Goal: Transaction & Acquisition: Purchase product/service

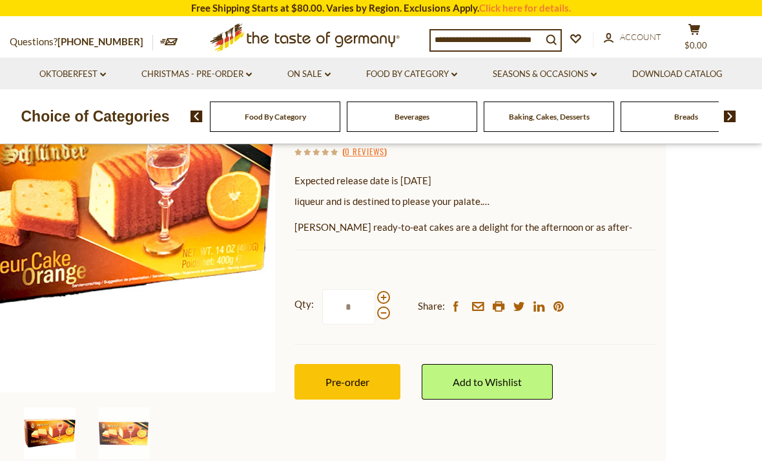
scroll to position [251, 0]
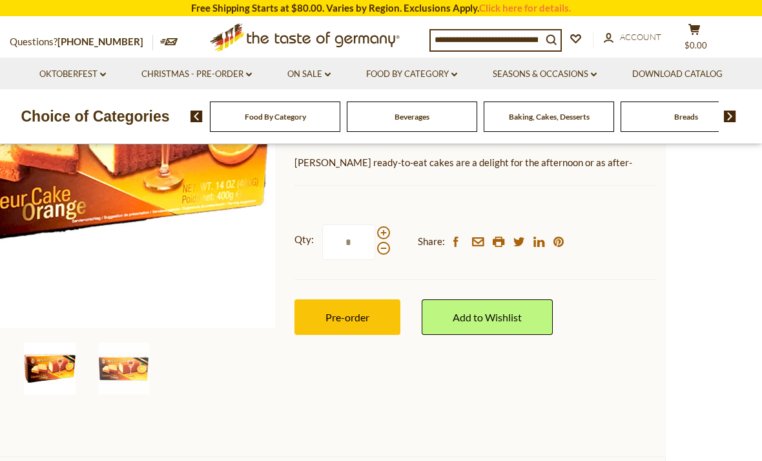
click at [324, 325] on button "Pre-order" at bounding box center [348, 317] width 106 height 36
click at [332, 311] on span "Pre-order" at bounding box center [348, 317] width 44 height 12
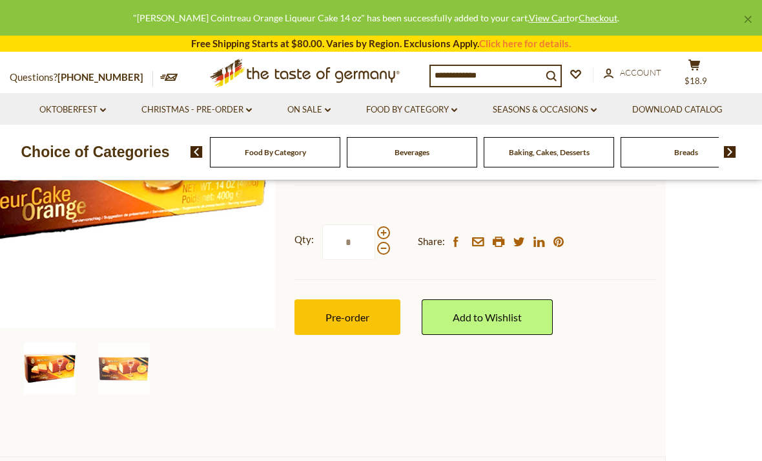
click at [358, 317] on span "Pre-order" at bounding box center [348, 317] width 44 height 12
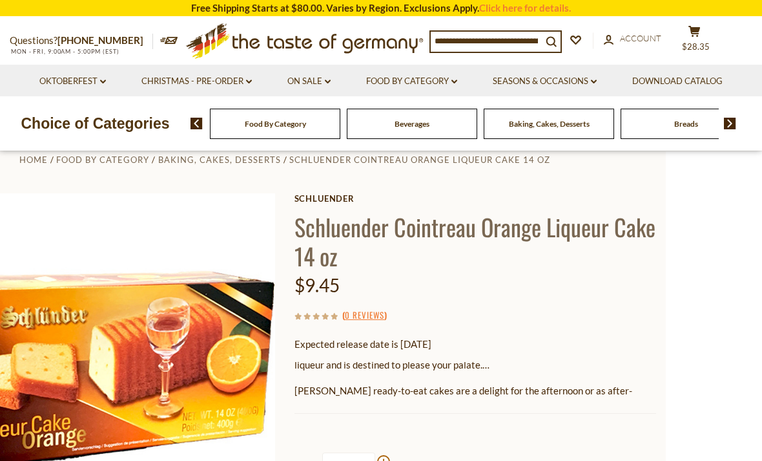
scroll to position [0, 0]
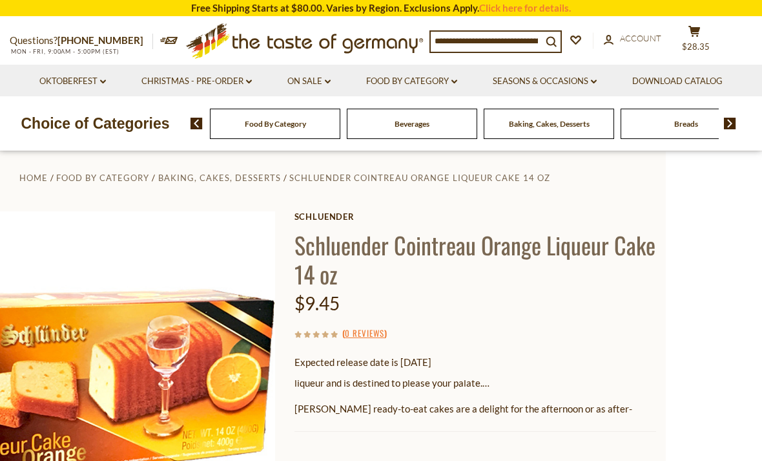
click at [705, 33] on button "cart $28.35" at bounding box center [694, 41] width 39 height 32
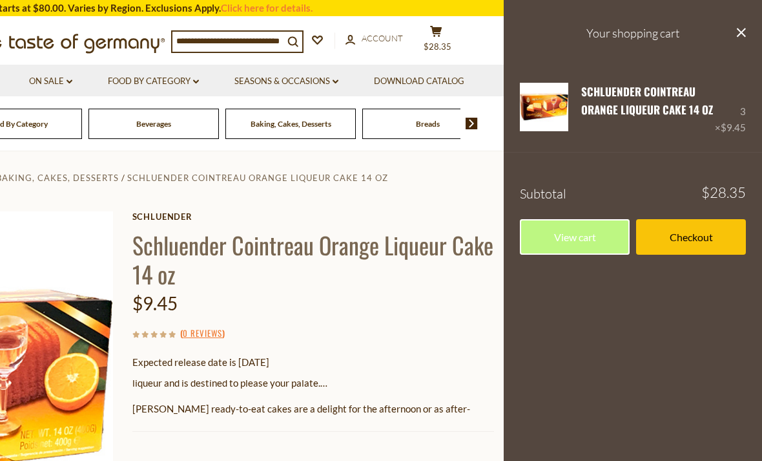
click at [705, 238] on link "Checkout" at bounding box center [691, 237] width 110 height 36
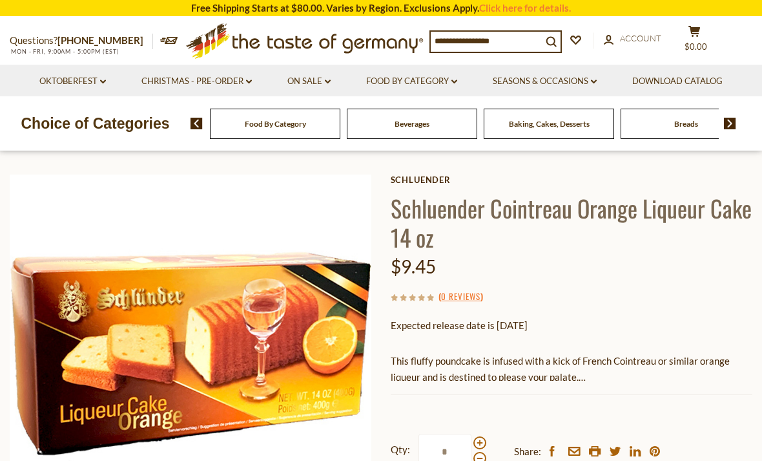
scroll to position [56, 0]
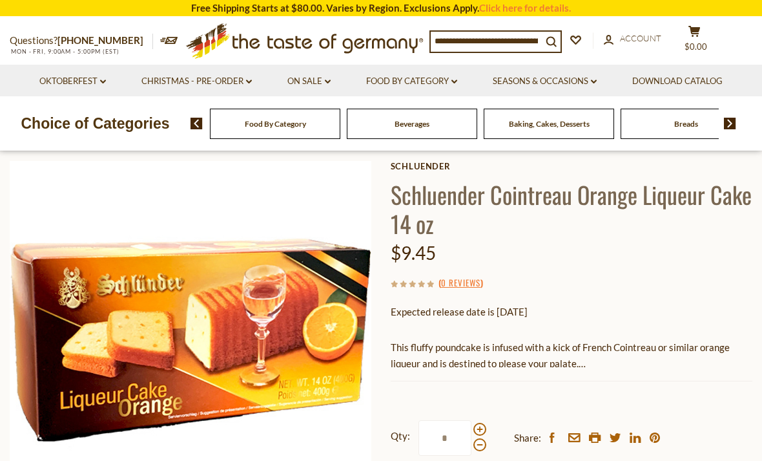
click at [475, 427] on span at bounding box center [480, 429] width 13 height 13
click at [472, 427] on input "*" at bounding box center [445, 438] width 53 height 36
type input "*"
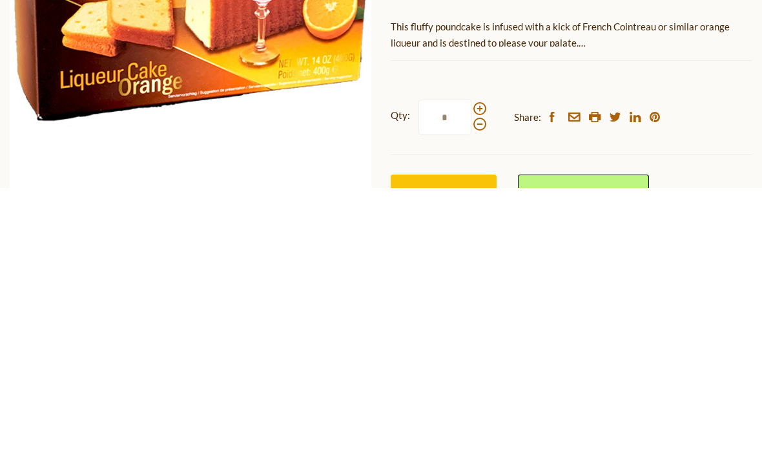
click at [447, 459] on span "Pre-order" at bounding box center [444, 465] width 44 height 12
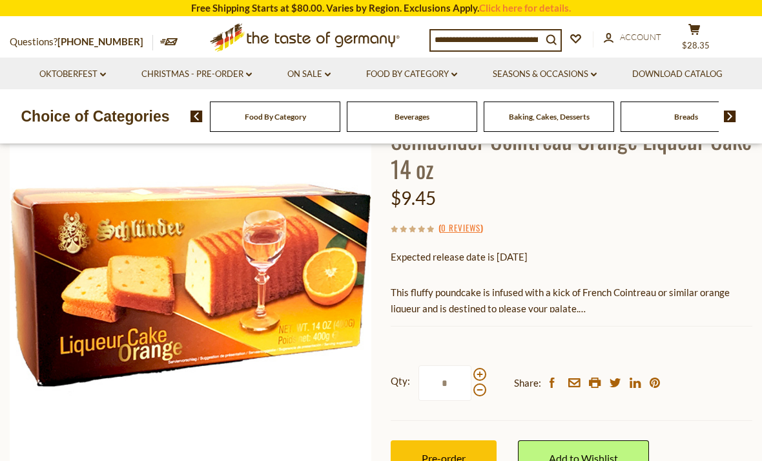
scroll to position [110, 0]
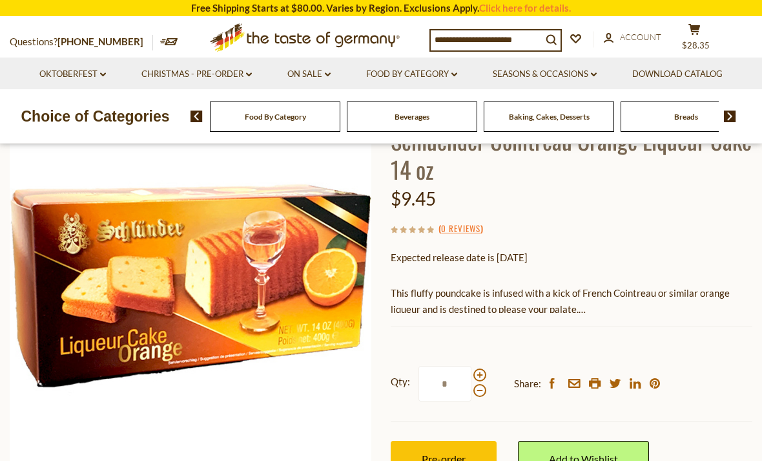
click at [695, 38] on button "cart $28.35" at bounding box center [694, 39] width 39 height 32
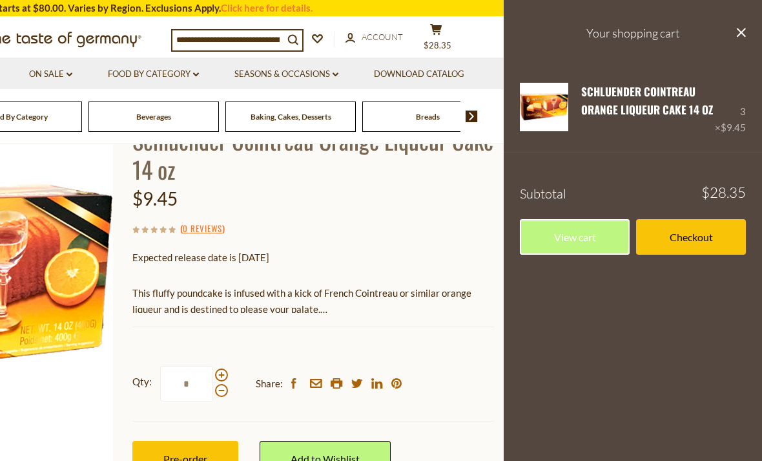
click at [689, 244] on link "Checkout" at bounding box center [691, 237] width 110 height 36
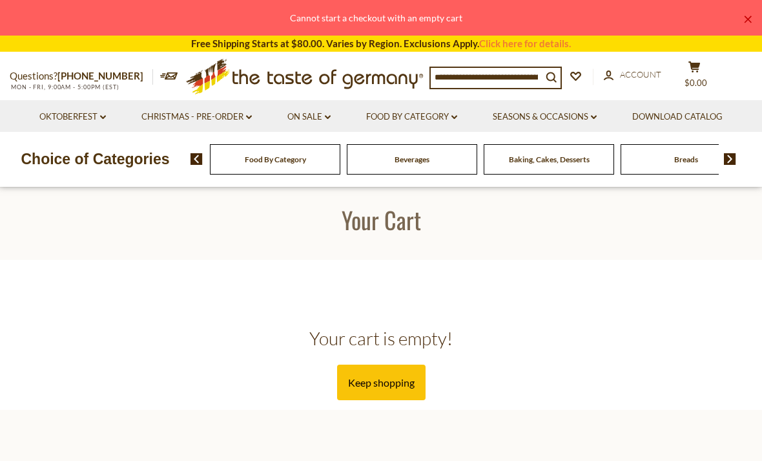
click at [499, 81] on input at bounding box center [486, 77] width 111 height 18
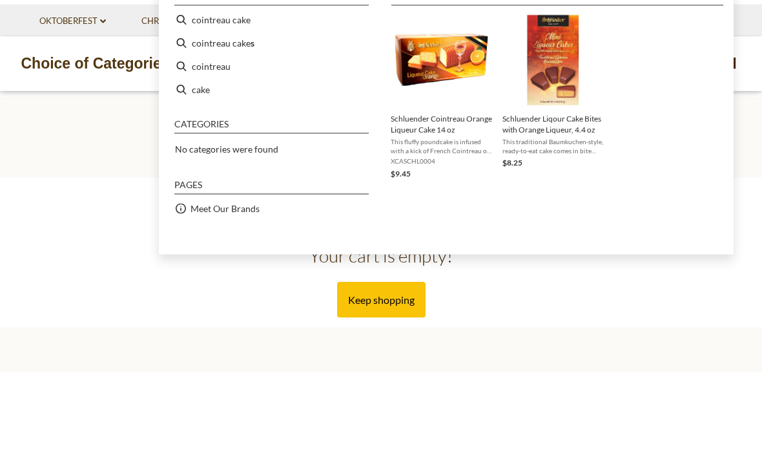
type input "**********"
click at [474, 102] on img "Schluender Cointreau Orange Liqueur Cake 14 oz" at bounding box center [442, 149] width 94 height 94
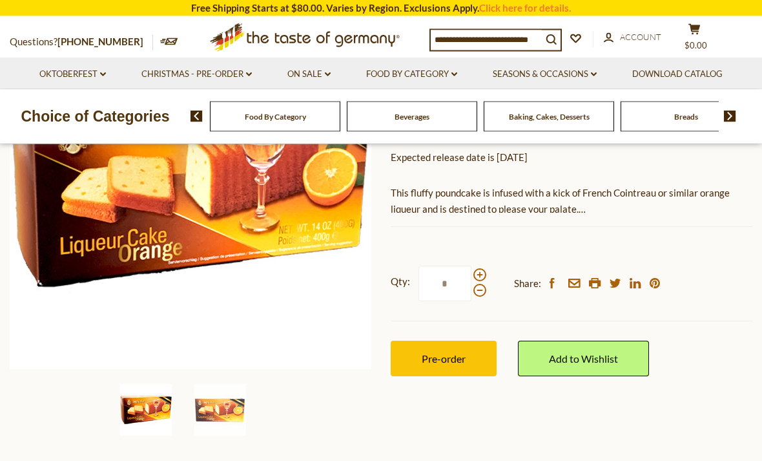
scroll to position [206, 0]
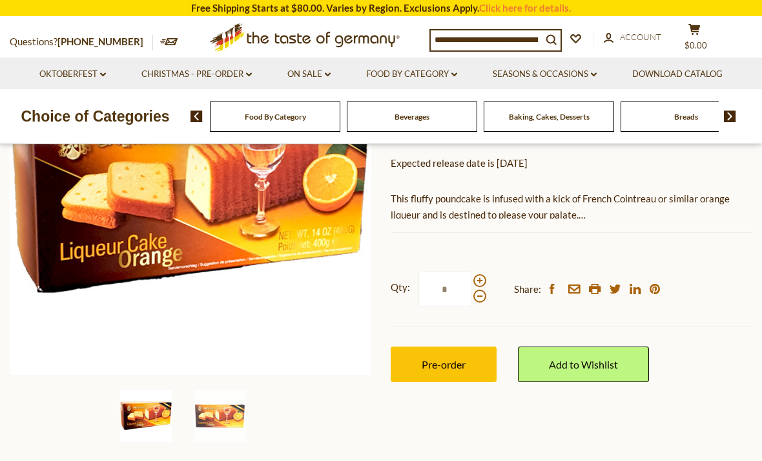
click at [435, 362] on span "Pre-order" at bounding box center [444, 364] width 44 height 12
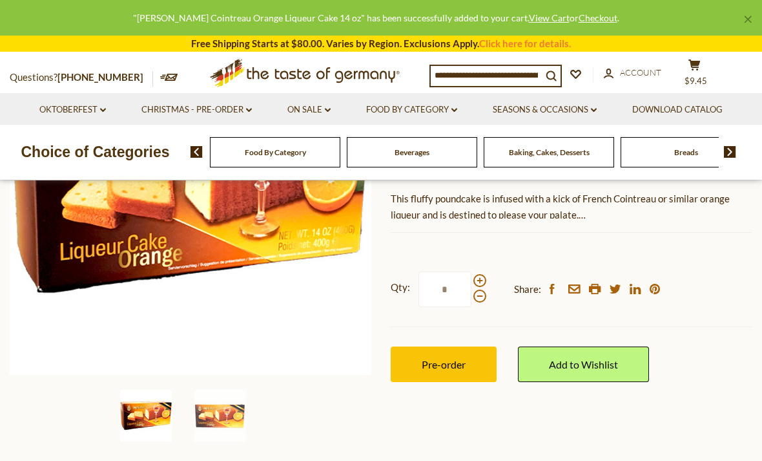
click at [443, 358] on span "Pre-order" at bounding box center [444, 364] width 44 height 12
click at [439, 353] on button "Pre-order" at bounding box center [444, 364] width 106 height 36
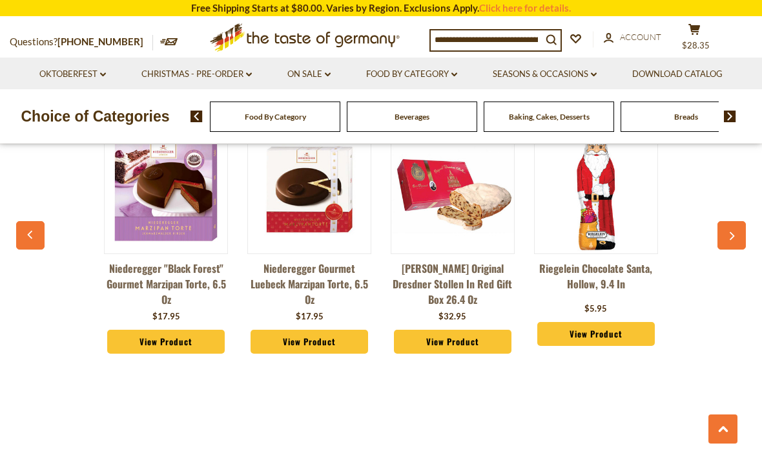
scroll to position [979, 0]
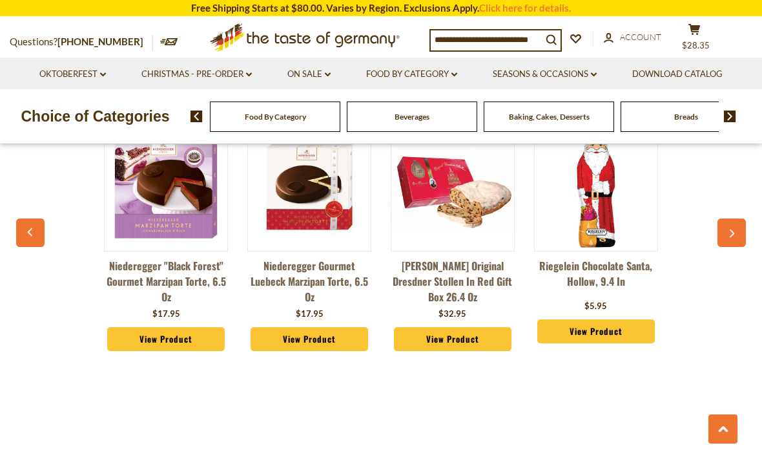
click at [722, 236] on button "button" at bounding box center [732, 232] width 28 height 28
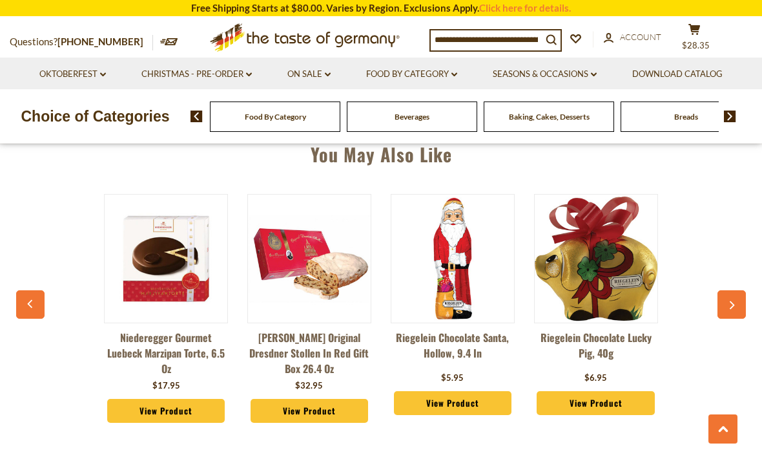
scroll to position [906, 0]
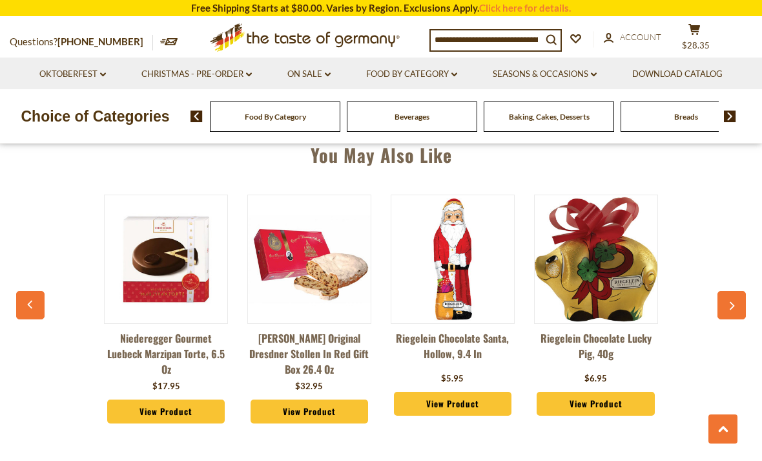
click at [727, 300] on button "button" at bounding box center [732, 305] width 28 height 28
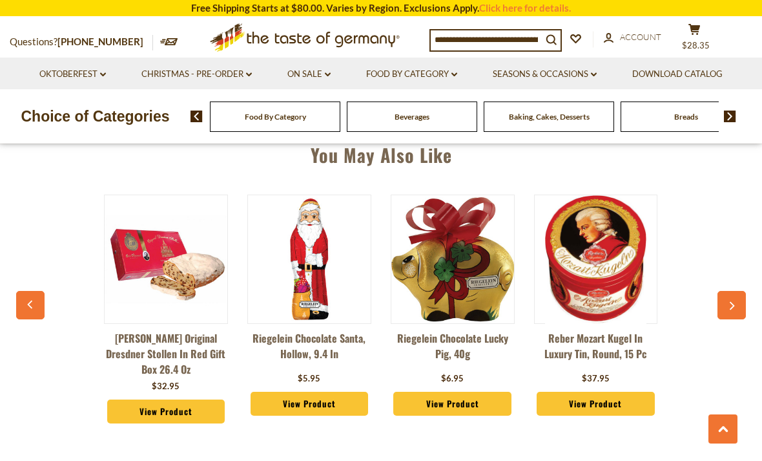
click at [727, 298] on button "button" at bounding box center [732, 305] width 28 height 28
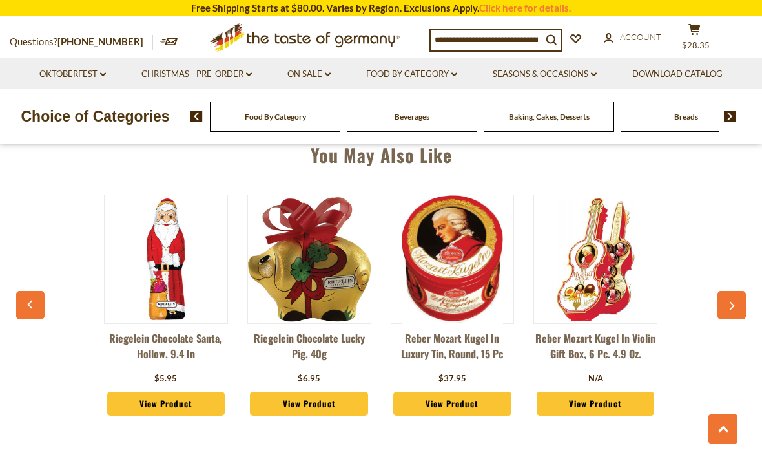
click at [735, 296] on button "button" at bounding box center [732, 305] width 28 height 28
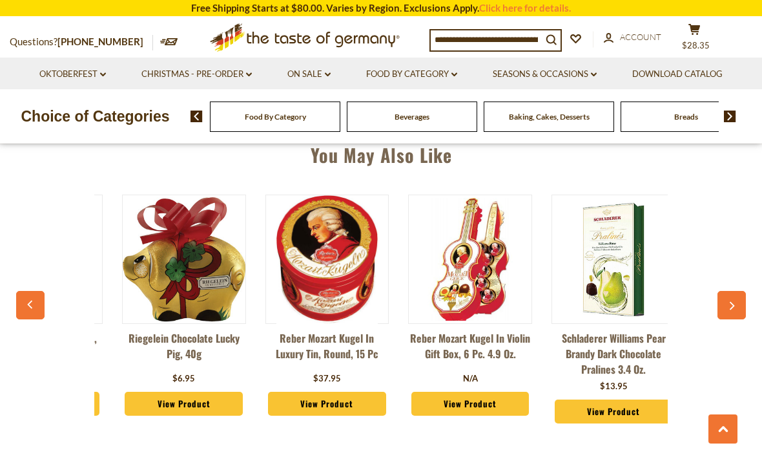
scroll to position [0, 574]
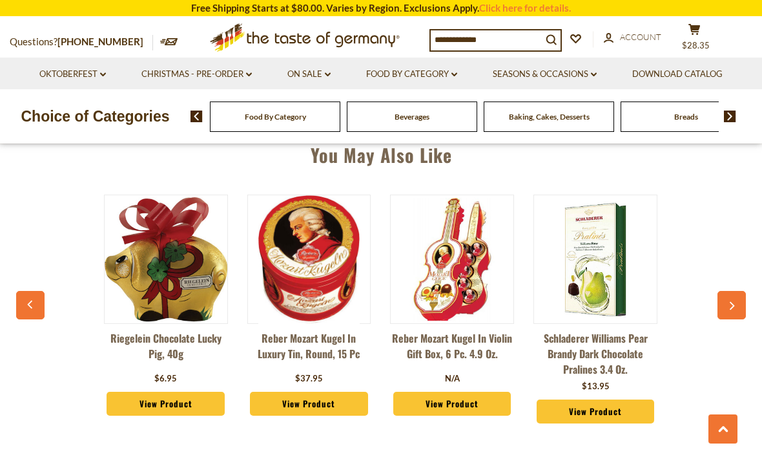
click at [731, 299] on button "button" at bounding box center [732, 305] width 28 height 28
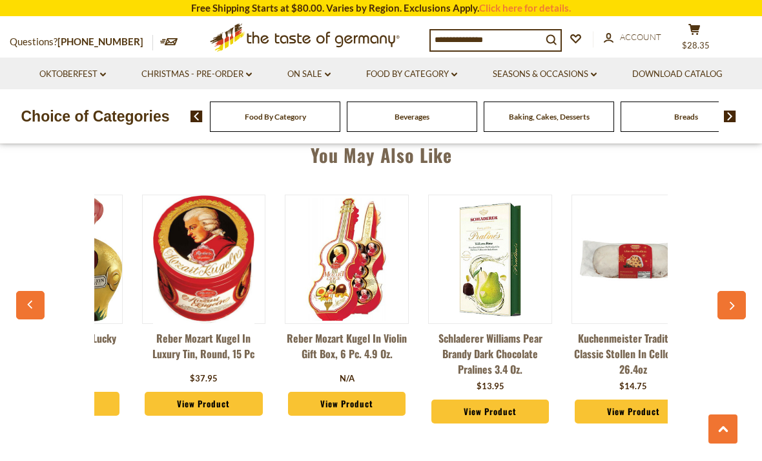
scroll to position [0, 717]
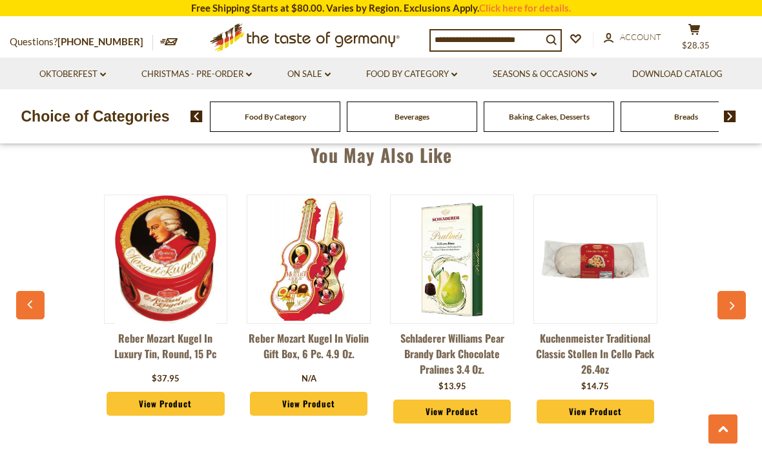
click at [728, 298] on button "button" at bounding box center [732, 305] width 28 height 28
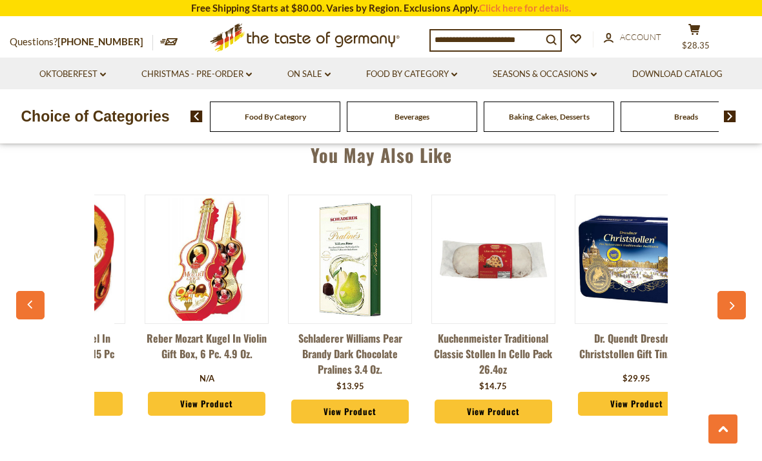
scroll to position [0, 861]
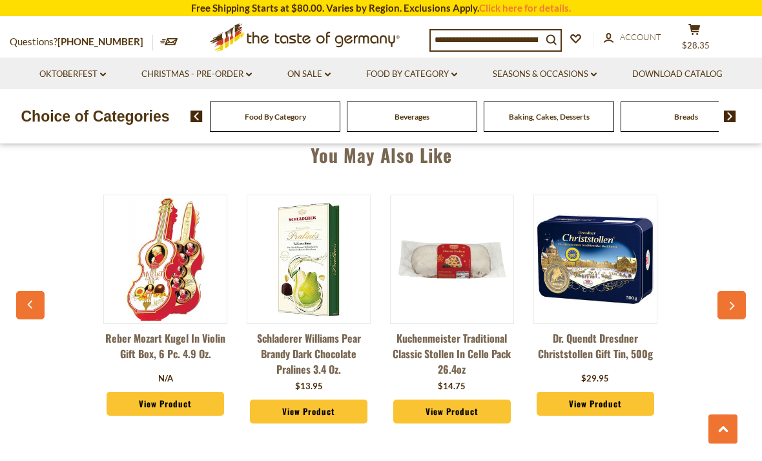
click at [724, 302] on button "button" at bounding box center [732, 305] width 28 height 28
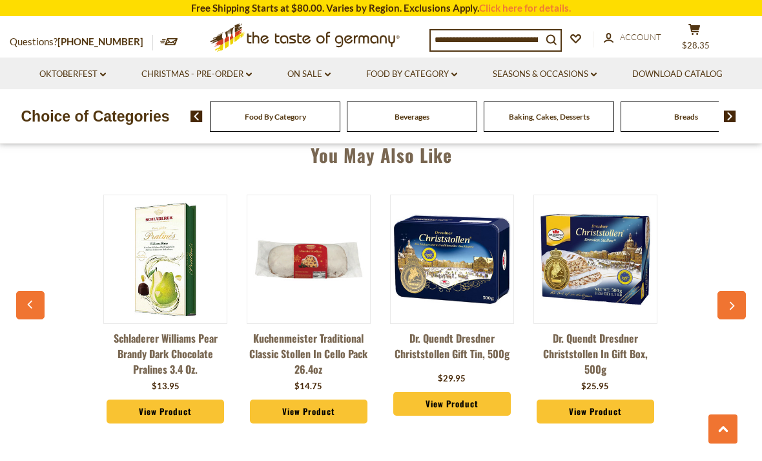
click at [736, 302] on icon "button" at bounding box center [731, 306] width 8 height 9
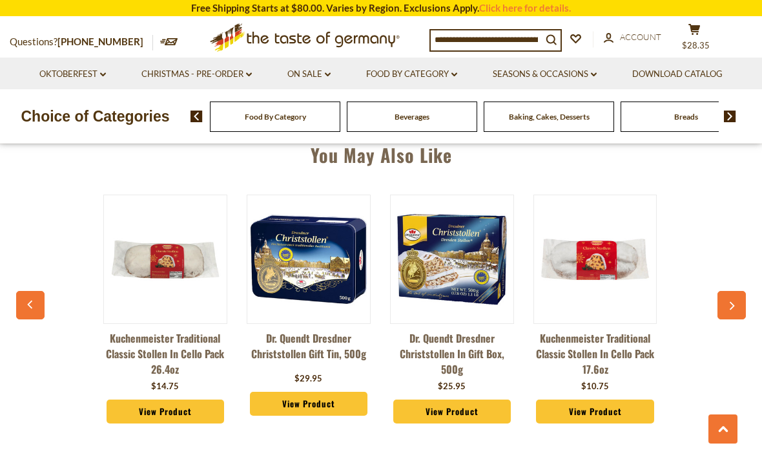
click at [735, 304] on icon "button" at bounding box center [731, 306] width 8 height 9
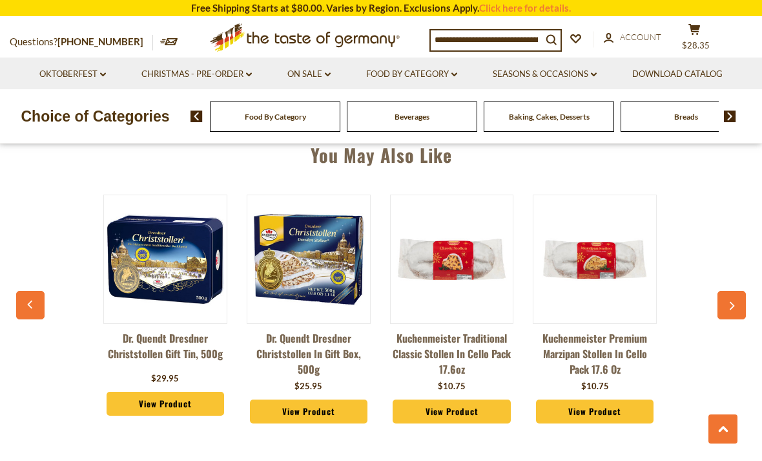
click at [732, 298] on button "button" at bounding box center [732, 305] width 28 height 28
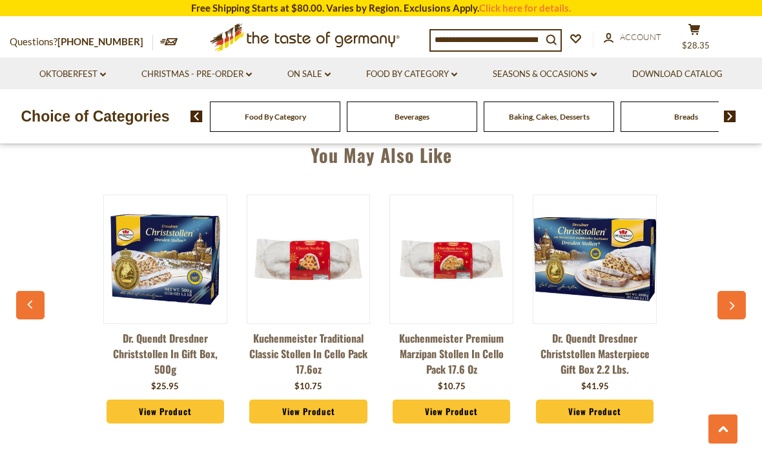
click at [735, 305] on icon "button" at bounding box center [731, 306] width 8 height 9
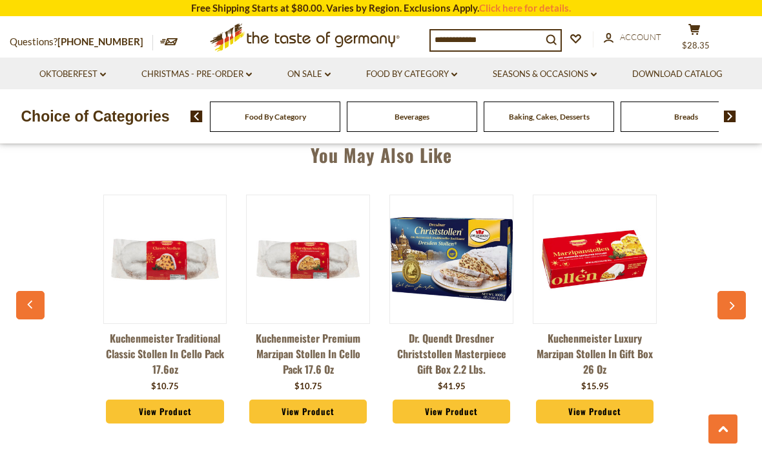
click at [734, 306] on icon "button" at bounding box center [732, 306] width 5 height 8
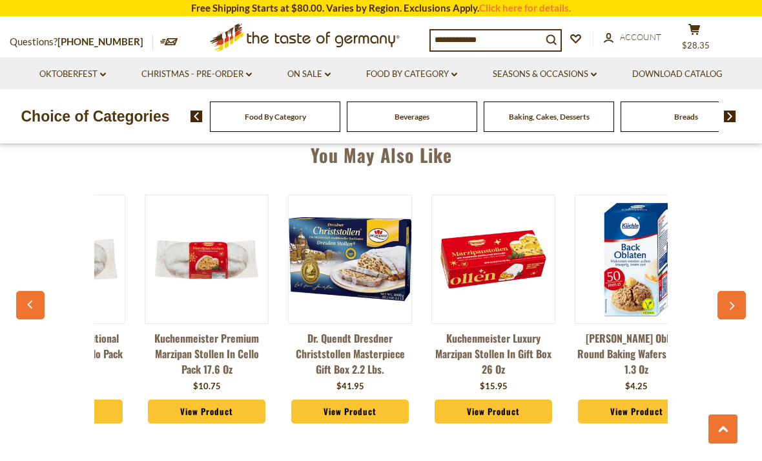
scroll to position [0, 1721]
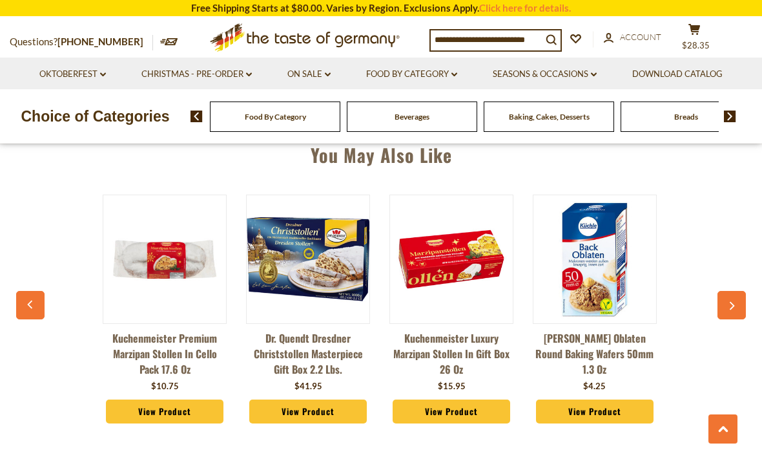
click at [740, 300] on button "button" at bounding box center [732, 305] width 28 height 28
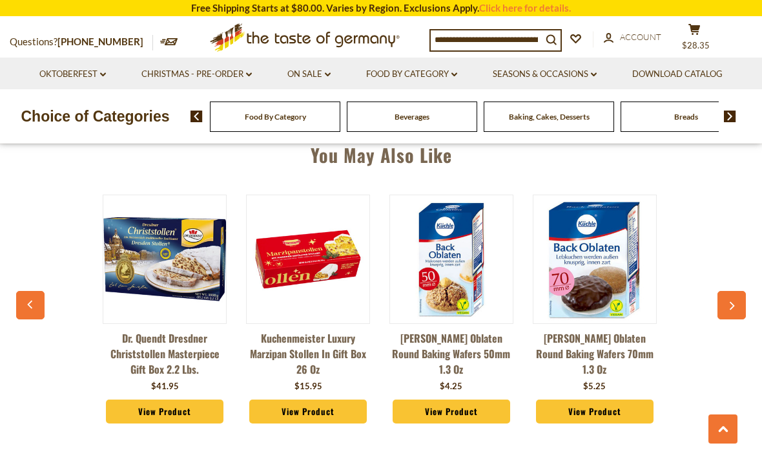
click at [733, 296] on button "button" at bounding box center [732, 305] width 28 height 28
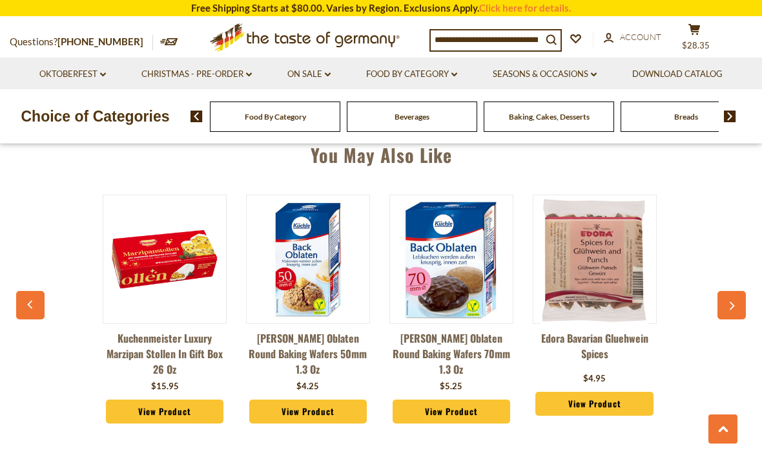
click at [731, 306] on icon "button" at bounding box center [731, 306] width 8 height 9
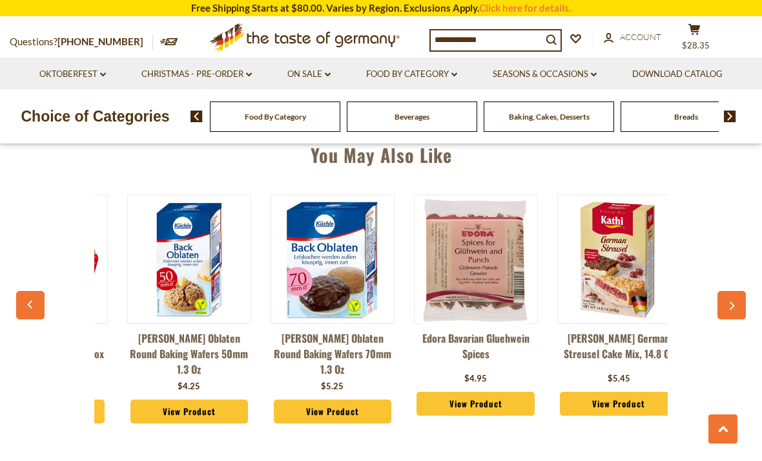
scroll to position [0, 2151]
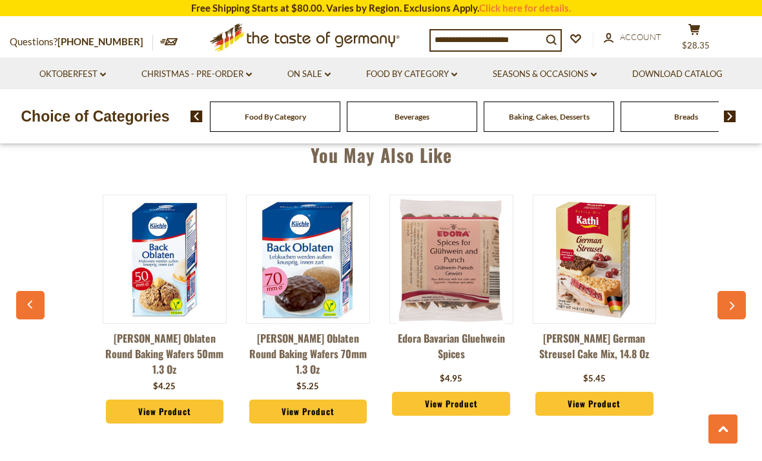
click at [735, 297] on button "button" at bounding box center [732, 305] width 28 height 28
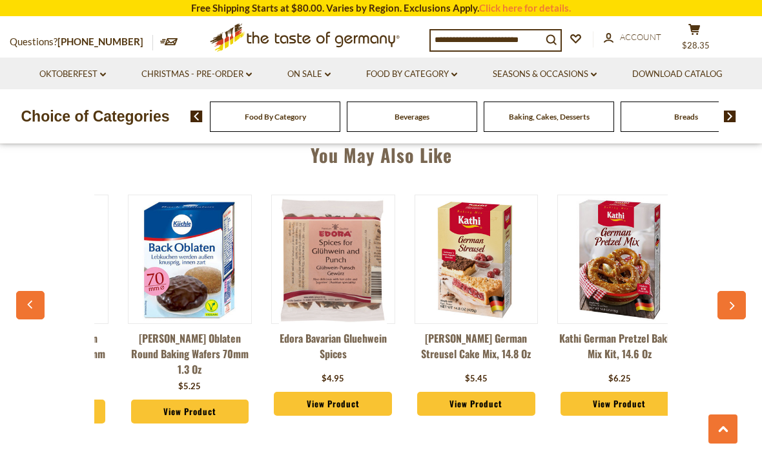
scroll to position [0, 2295]
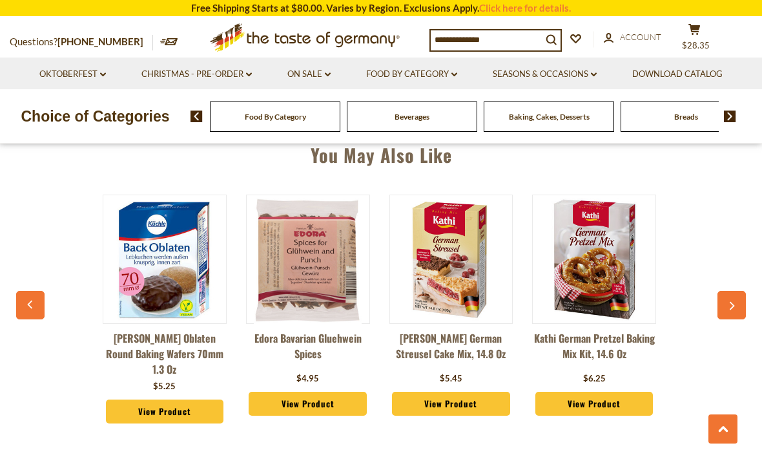
click at [698, 37] on button "cart $28.35" at bounding box center [694, 39] width 39 height 32
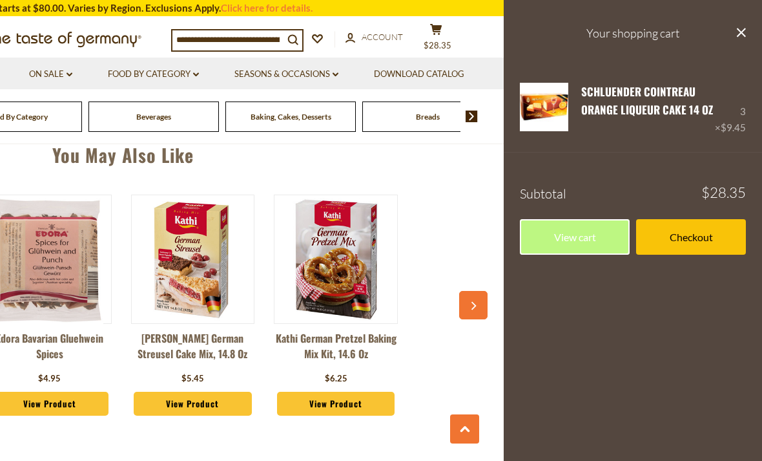
click at [574, 253] on link "View cart" at bounding box center [575, 237] width 110 height 36
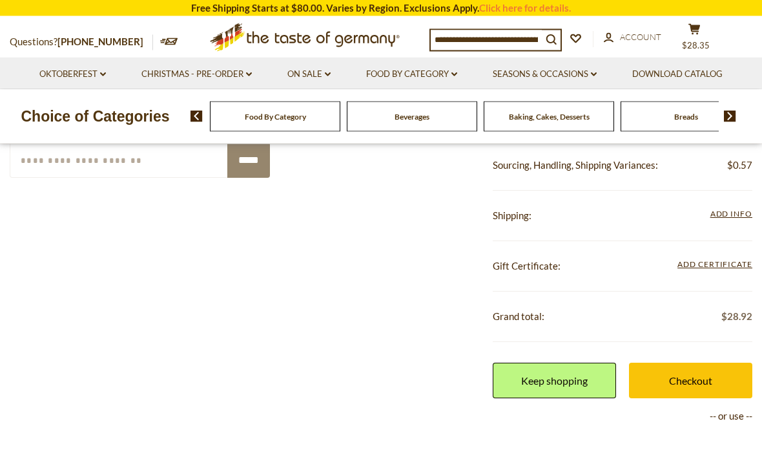
scroll to position [329, 0]
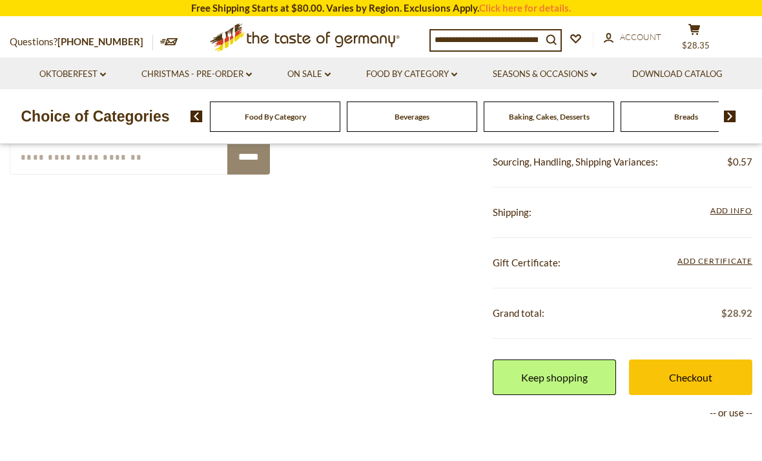
click at [724, 205] on span "Add Info" at bounding box center [732, 210] width 42 height 10
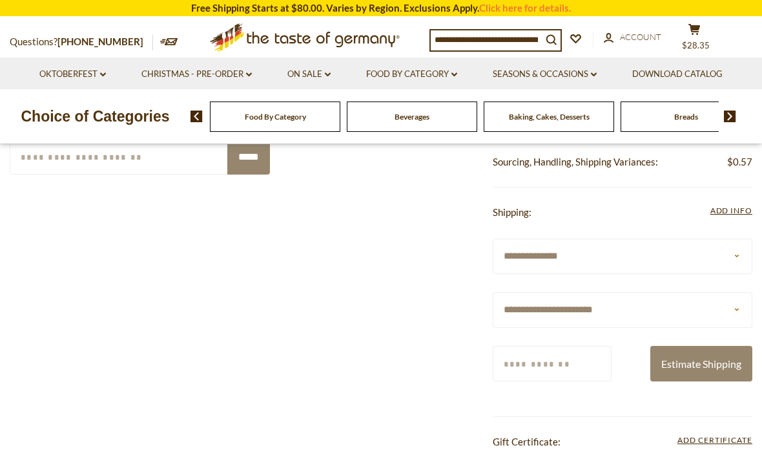
click at [704, 359] on button "Estimate Shipping" at bounding box center [702, 364] width 102 height 36
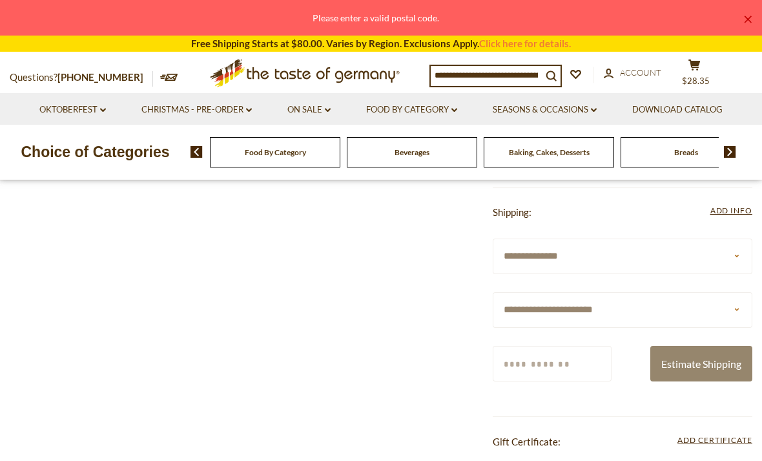
click at [602, 361] on input "Zip/Postcode" at bounding box center [552, 364] width 119 height 36
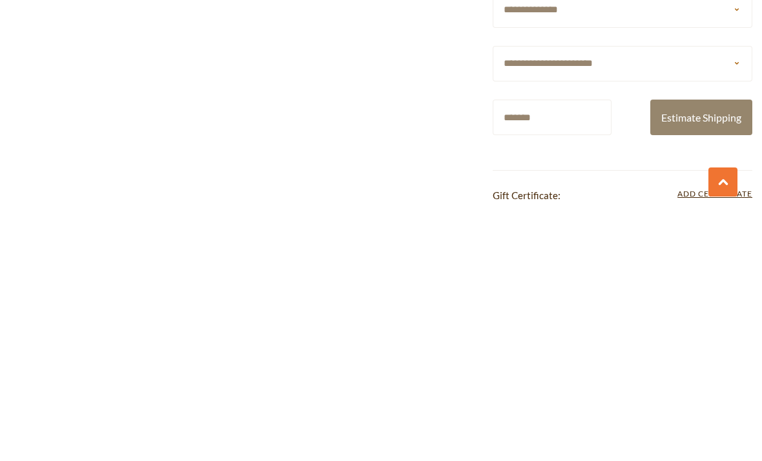
type input "*******"
click at [716, 346] on button "Estimate Shipping" at bounding box center [702, 364] width 102 height 36
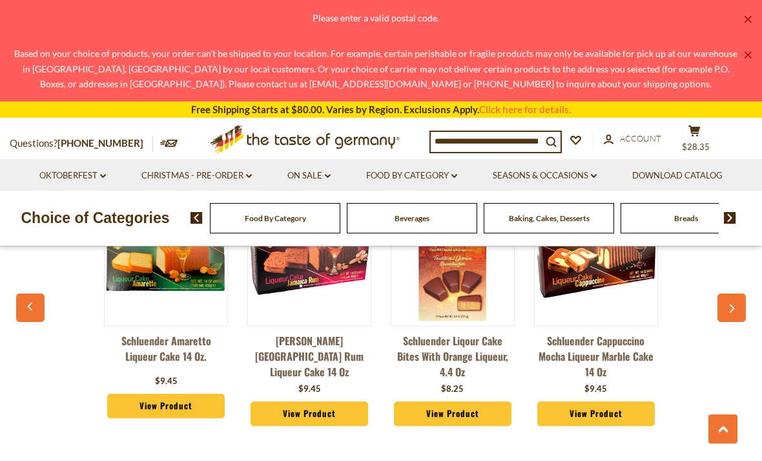
scroll to position [923, 0]
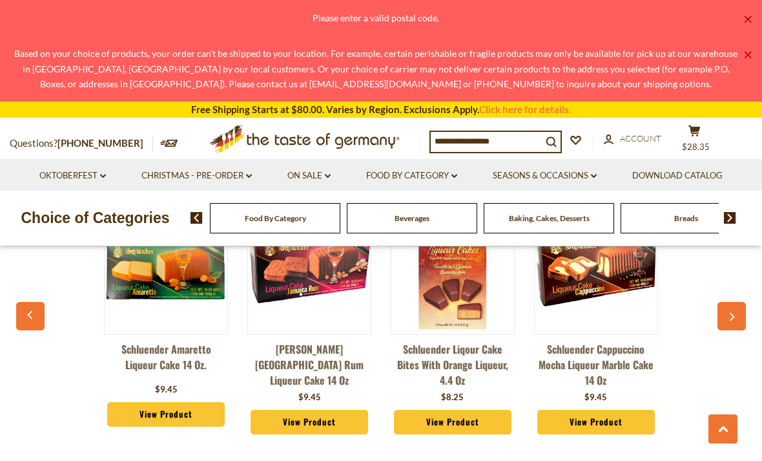
click at [471, 428] on link "View Product" at bounding box center [453, 422] width 118 height 25
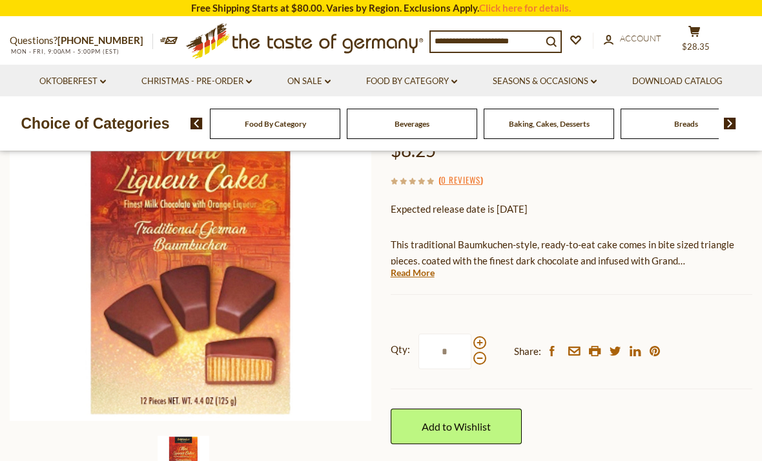
scroll to position [161, 0]
click at [437, 428] on link "Add to Wishlist" at bounding box center [456, 426] width 131 height 36
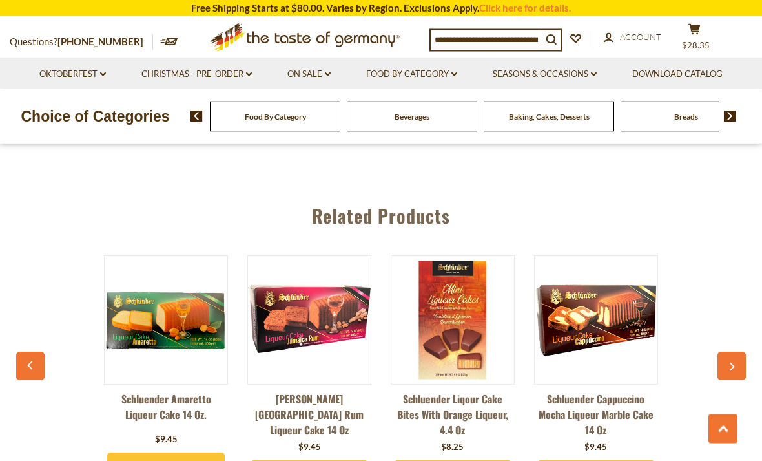
scroll to position [698, 0]
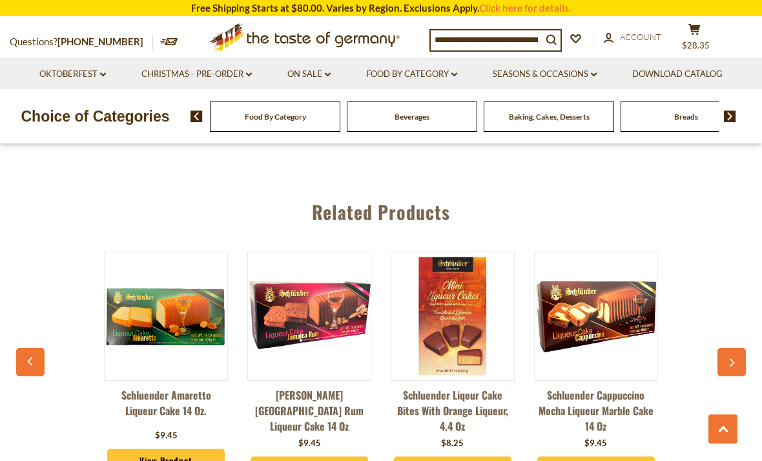
click at [731, 366] on button "button" at bounding box center [732, 362] width 28 height 28
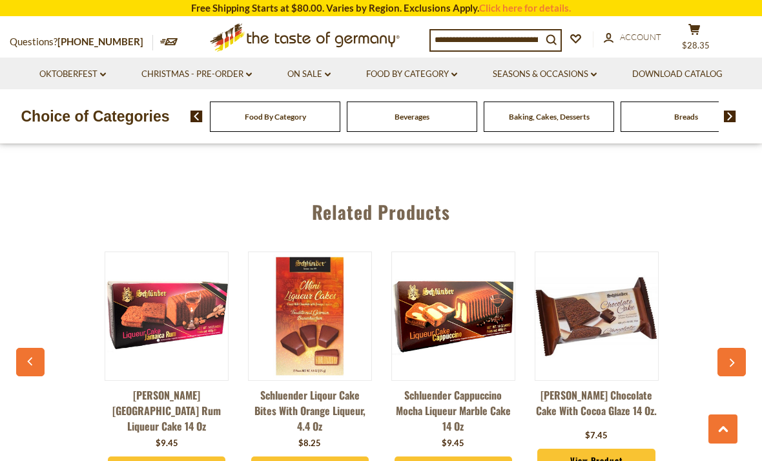
scroll to position [0, 143]
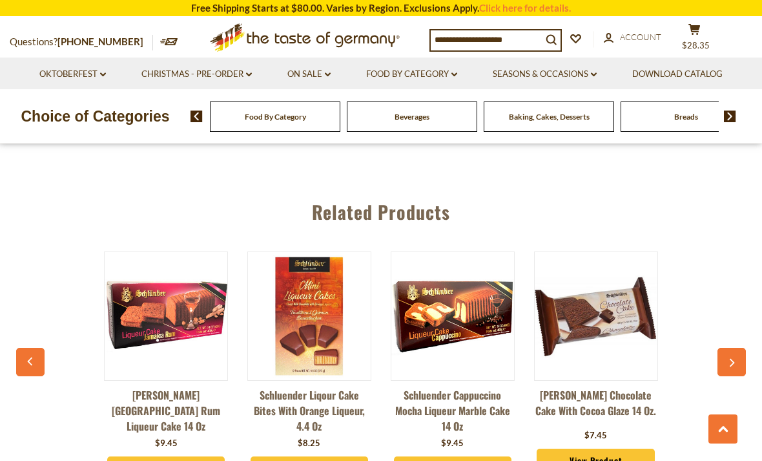
click at [734, 360] on icon "button" at bounding box center [732, 363] width 5 height 8
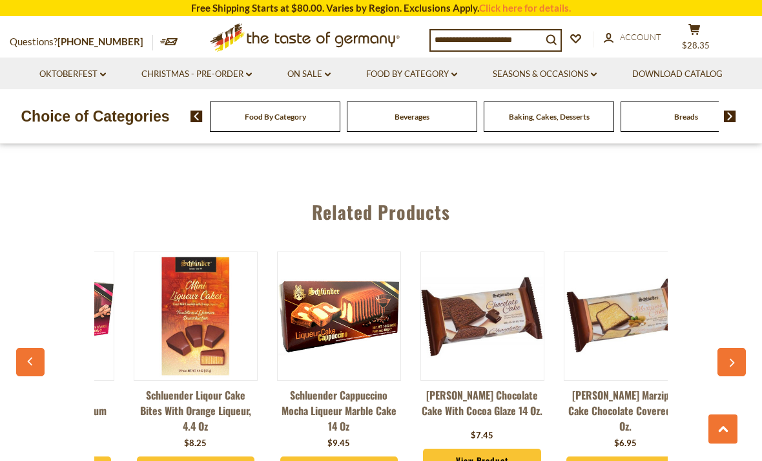
scroll to position [0, 287]
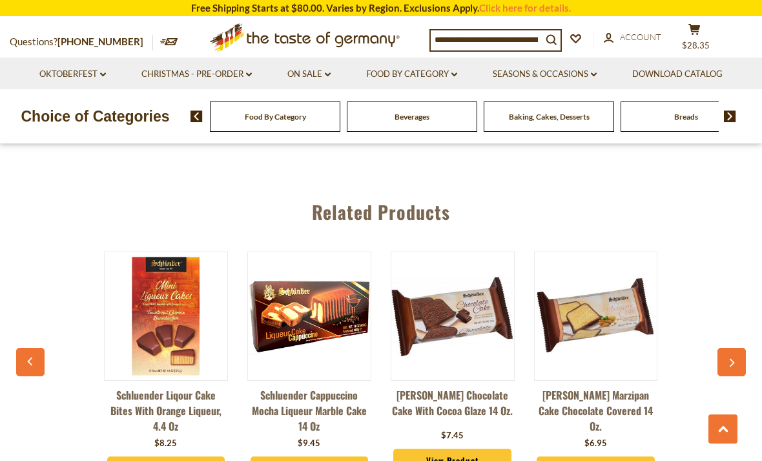
click at [724, 359] on button "button" at bounding box center [732, 362] width 28 height 28
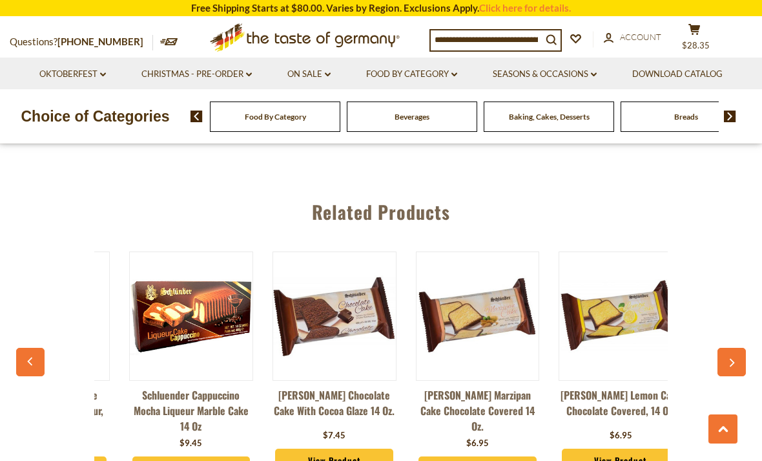
scroll to position [0, 430]
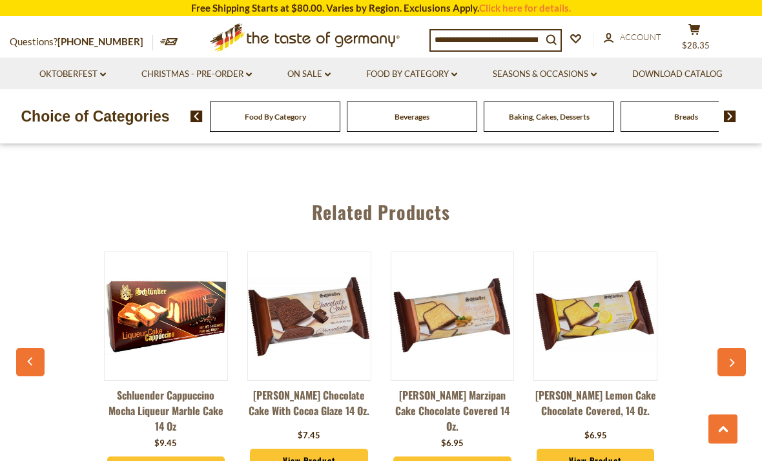
click at [737, 360] on button "button" at bounding box center [732, 362] width 28 height 28
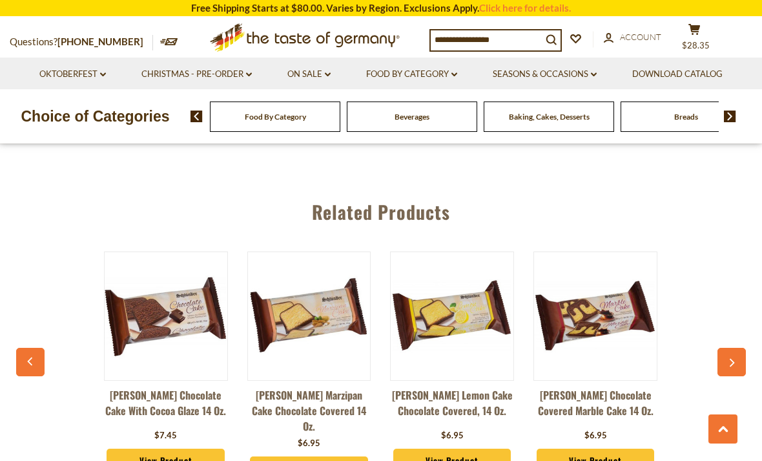
click at [735, 359] on icon "button" at bounding box center [731, 363] width 8 height 9
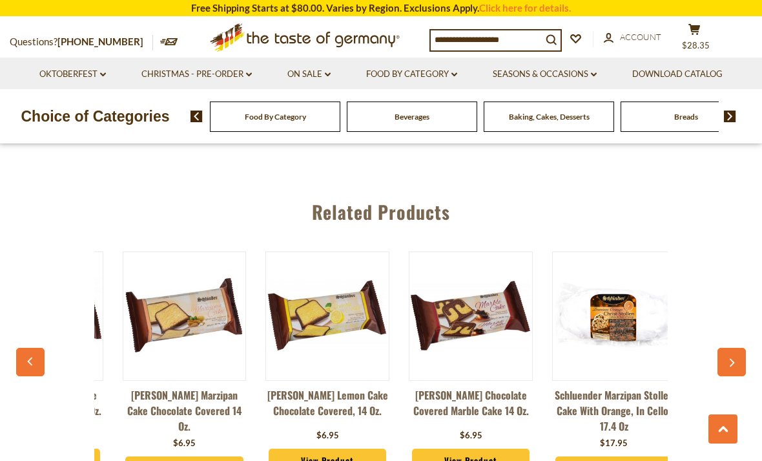
scroll to position [0, 717]
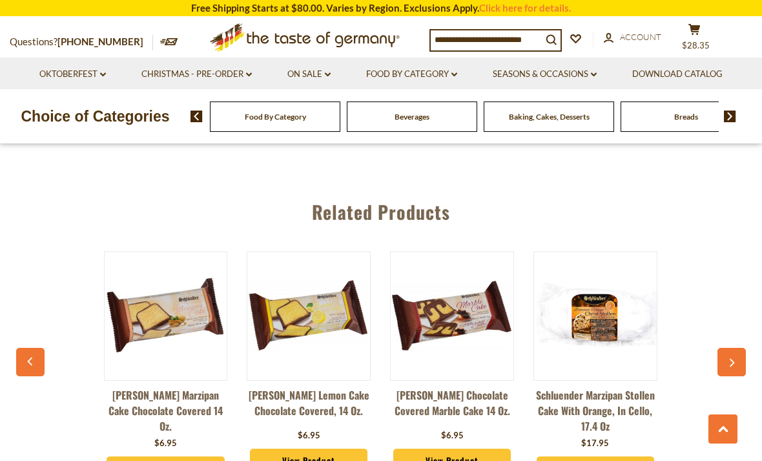
click at [728, 366] on button "button" at bounding box center [732, 362] width 28 height 28
click at [728, 359] on icon "button" at bounding box center [731, 363] width 8 height 9
click at [744, 351] on button "button" at bounding box center [732, 362] width 28 height 28
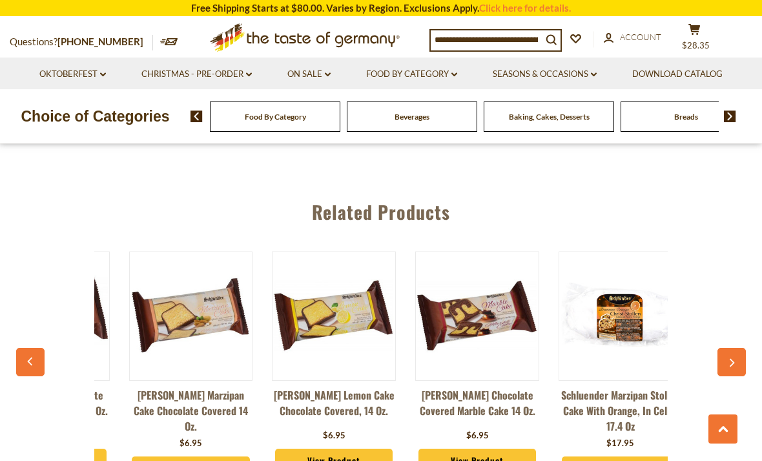
scroll to position [0, 693]
click at [32, 357] on icon "button" at bounding box center [30, 361] width 8 height 9
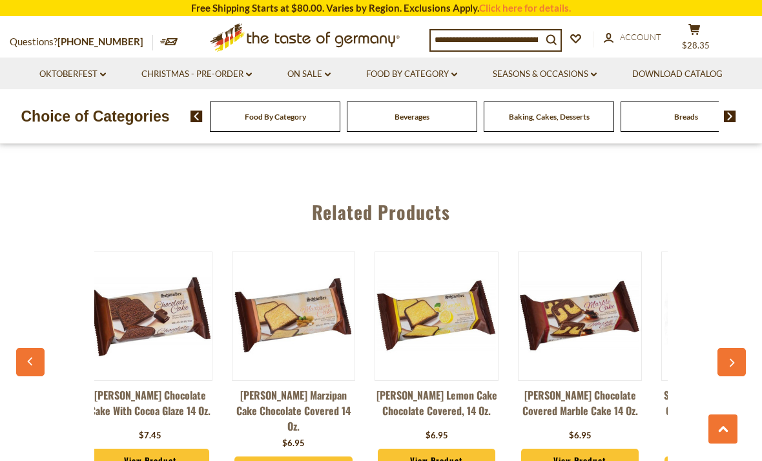
scroll to position [0, 549]
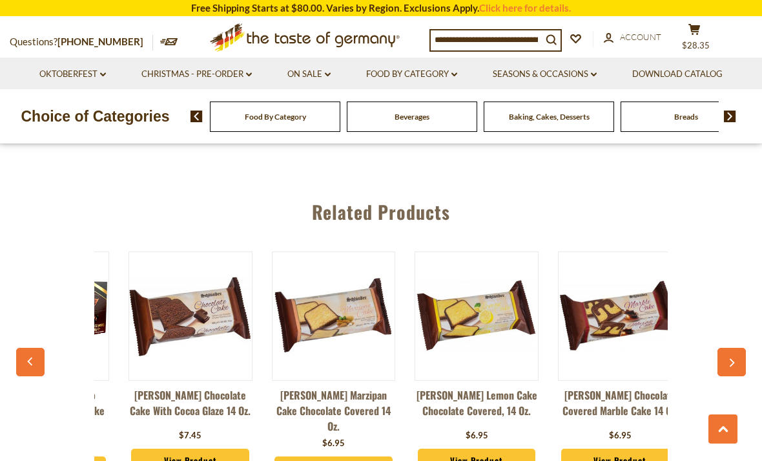
click at [43, 341] on div "Schluender Amaretto Liqueur Cake 14 oz. $9.45 View Product Schluender Jamaica R…" at bounding box center [381, 368] width 716 height 267
click at [30, 357] on icon "button" at bounding box center [30, 361] width 8 height 9
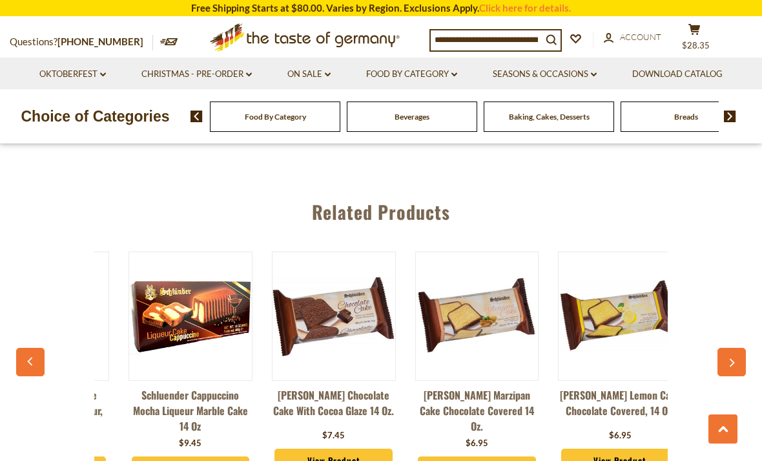
click at [36, 348] on button "button" at bounding box center [30, 362] width 28 height 28
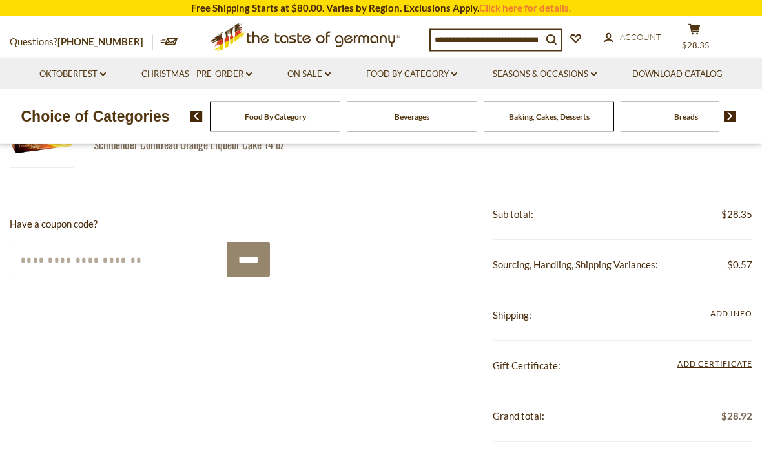
scroll to position [223, 0]
click at [578, 318] on div "**********" at bounding box center [623, 315] width 260 height 50
click at [730, 318] on span "Add Info" at bounding box center [732, 314] width 42 height 14
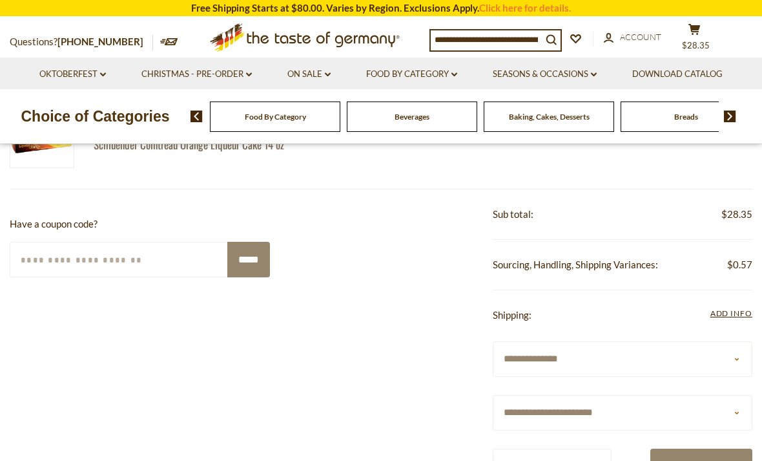
click at [733, 413] on select "**********" at bounding box center [623, 413] width 260 height 36
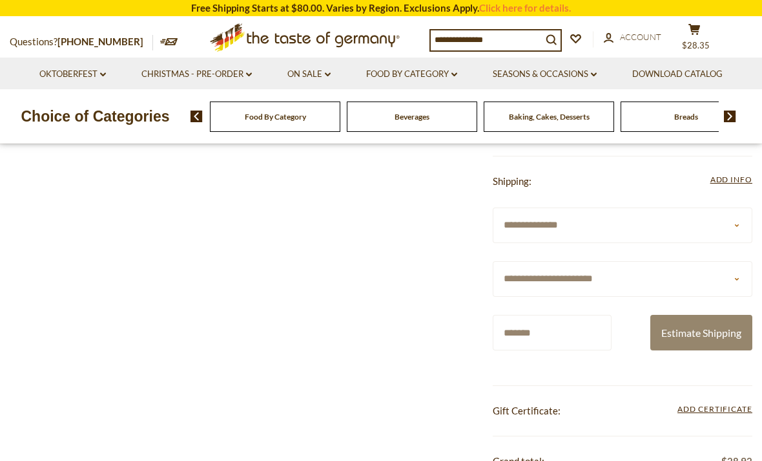
scroll to position [360, 0]
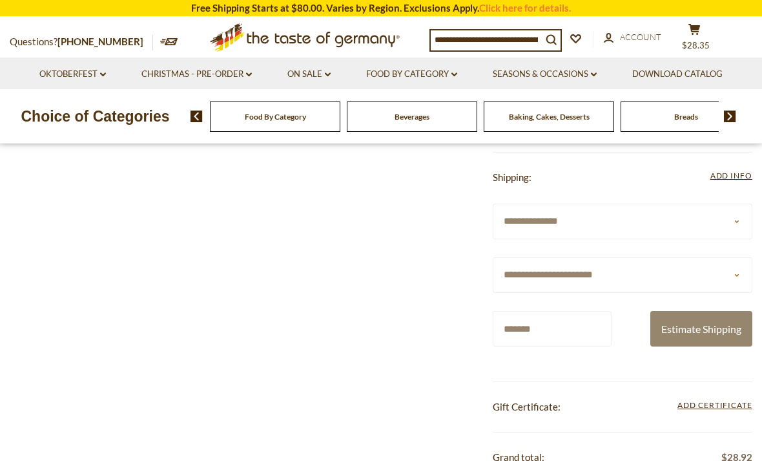
click at [724, 276] on select "**********" at bounding box center [623, 275] width 260 height 36
click at [628, 279] on select "**********" at bounding box center [623, 275] width 260 height 36
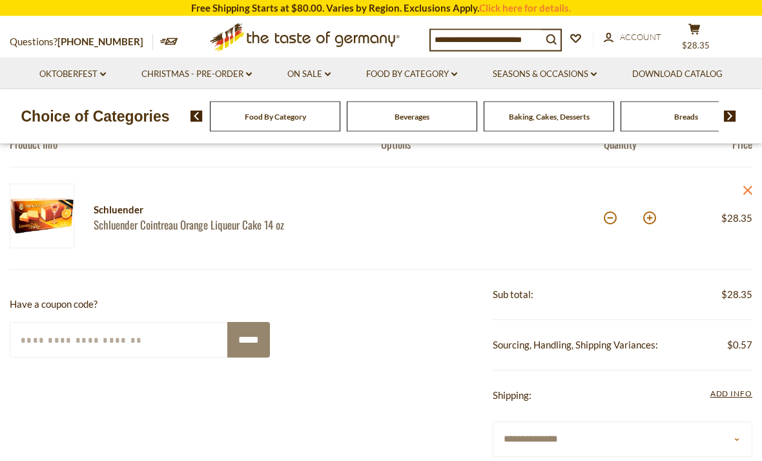
scroll to position [0, 0]
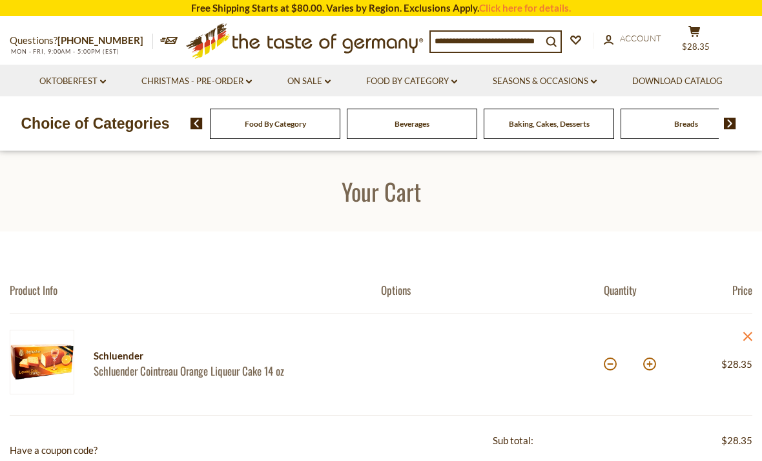
click at [315, 76] on link "On Sale dropdown_arrow" at bounding box center [308, 81] width 43 height 14
click at [322, 116] on link "All On Sale" at bounding box center [303, 115] width 47 height 12
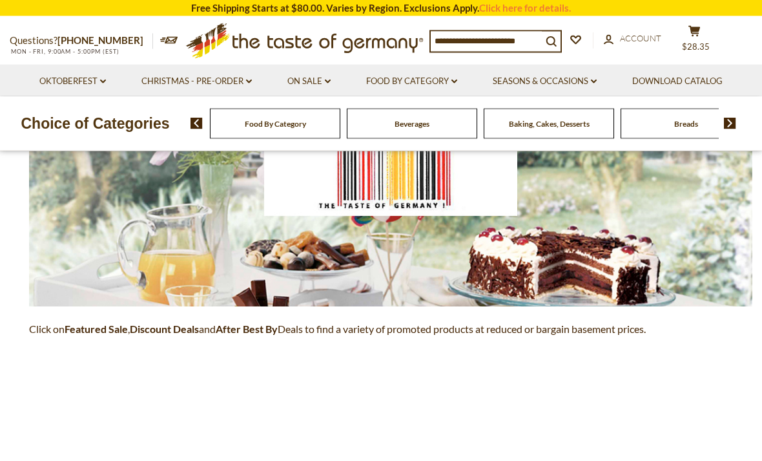
scroll to position [175, 0]
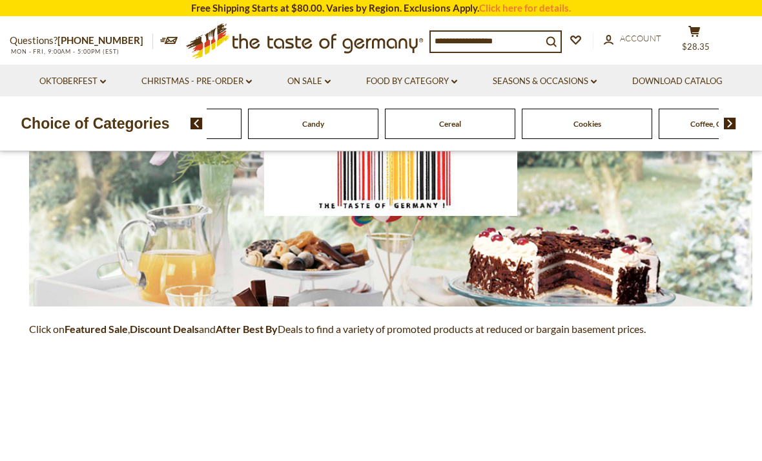
click at [182, 128] on span at bounding box center [192, 124] width 22 height 12
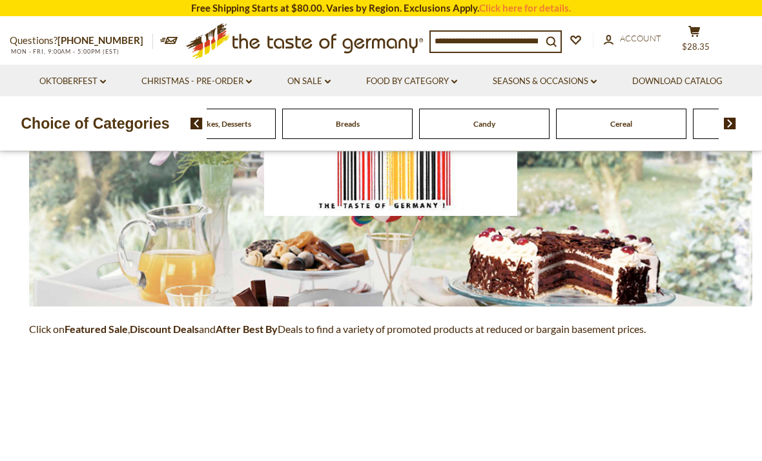
click at [187, 125] on span at bounding box center [192, 124] width 22 height 12
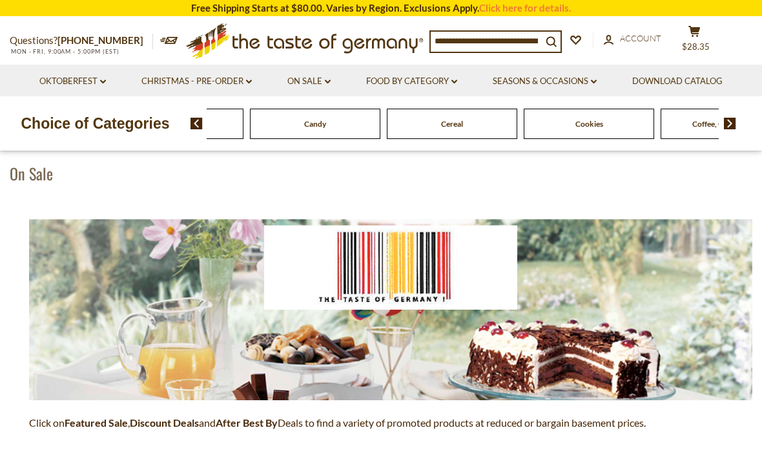
scroll to position [0, 0]
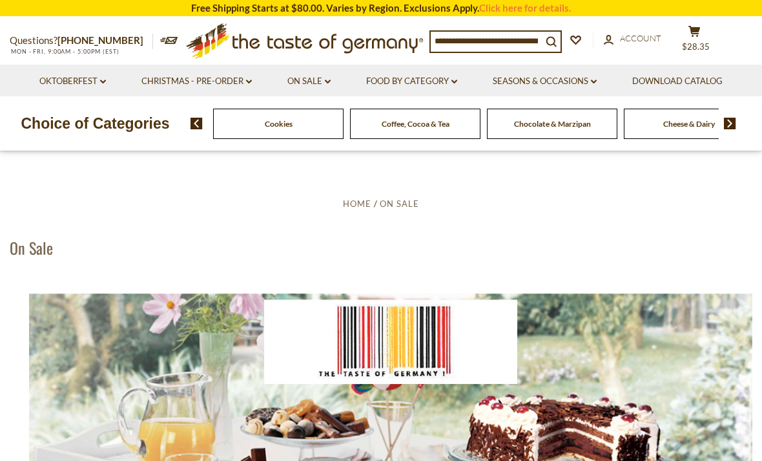
click at [596, 86] on link "Seasons & Occasions dropdown_arrow" at bounding box center [545, 81] width 104 height 14
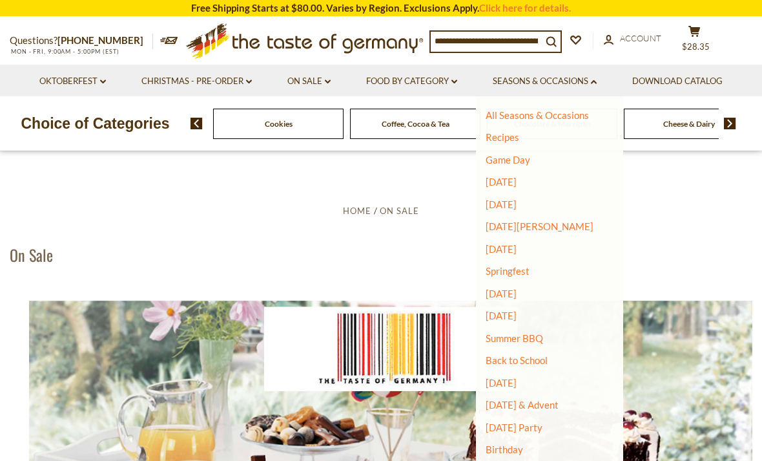
click at [216, 85] on link "Christmas - PRE-ORDER dropdown_arrow" at bounding box center [196, 81] width 110 height 14
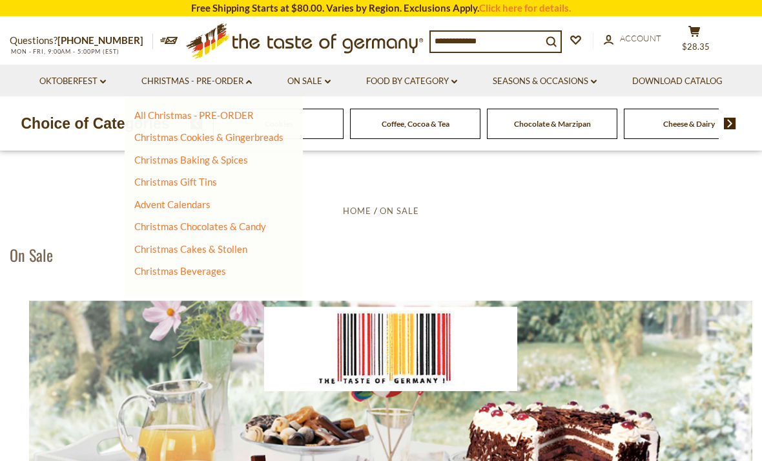
click at [639, 45] on link "account Account" at bounding box center [632, 39] width 57 height 14
